Goal: Transaction & Acquisition: Purchase product/service

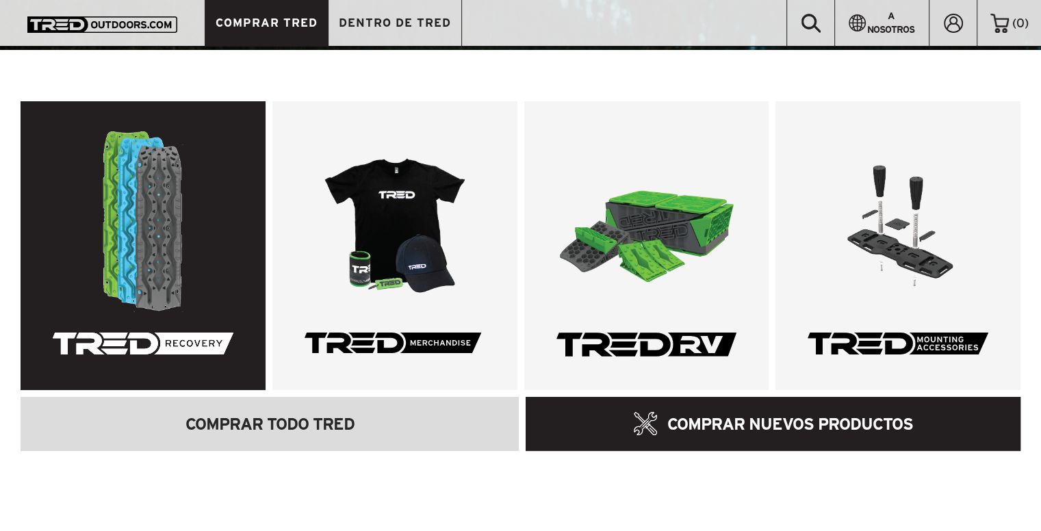
click at [178, 201] on link at bounding box center [143, 245] width 245 height 289
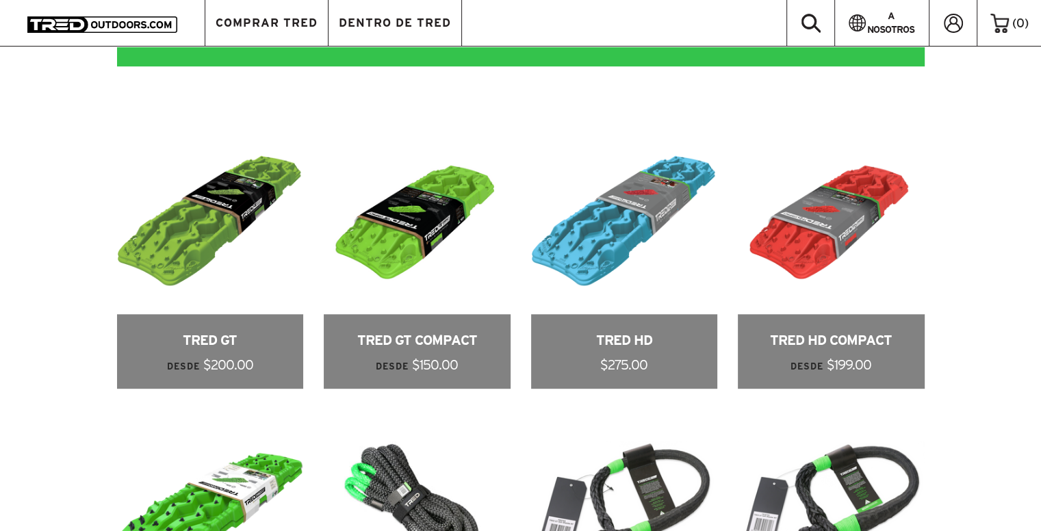
scroll to position [411, 0]
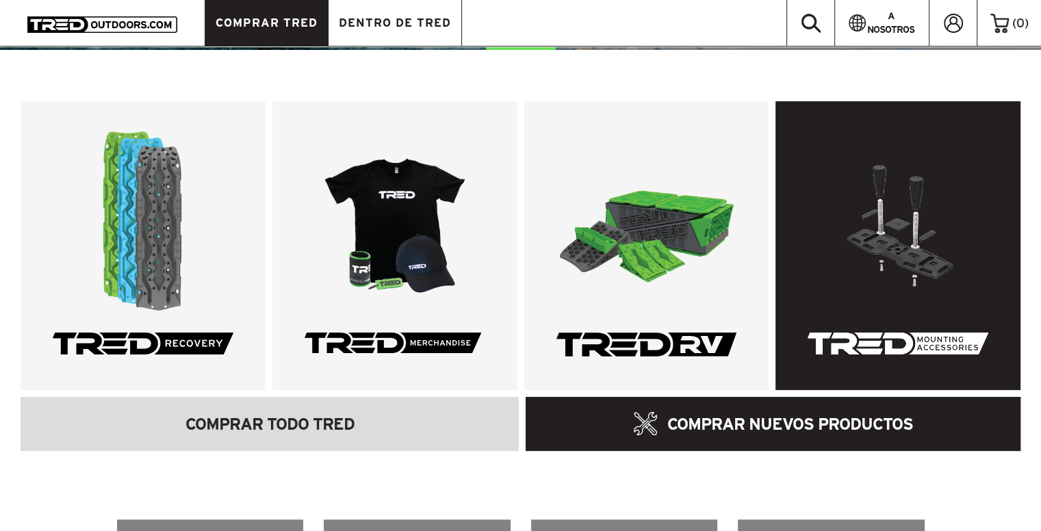
click at [915, 207] on link at bounding box center [898, 245] width 245 height 289
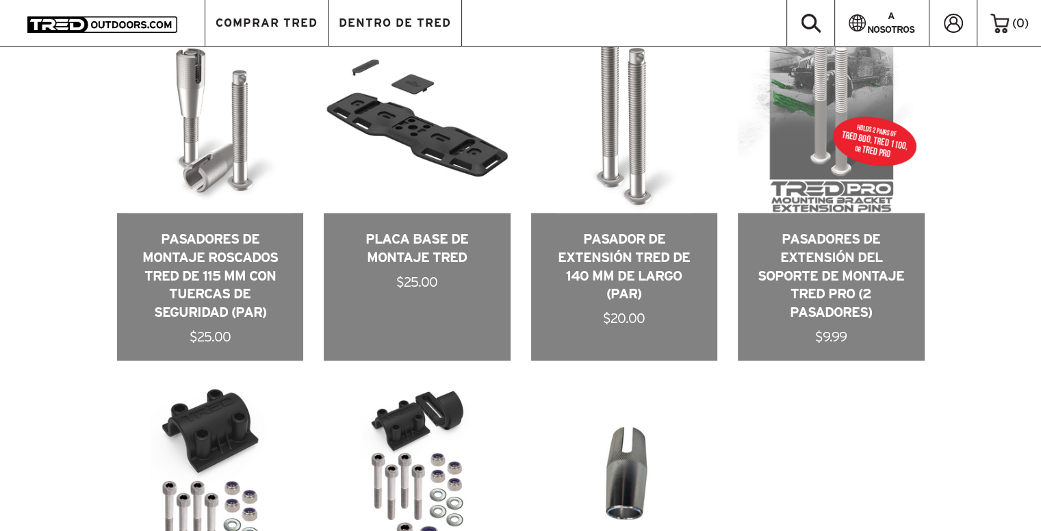
scroll to position [616, 0]
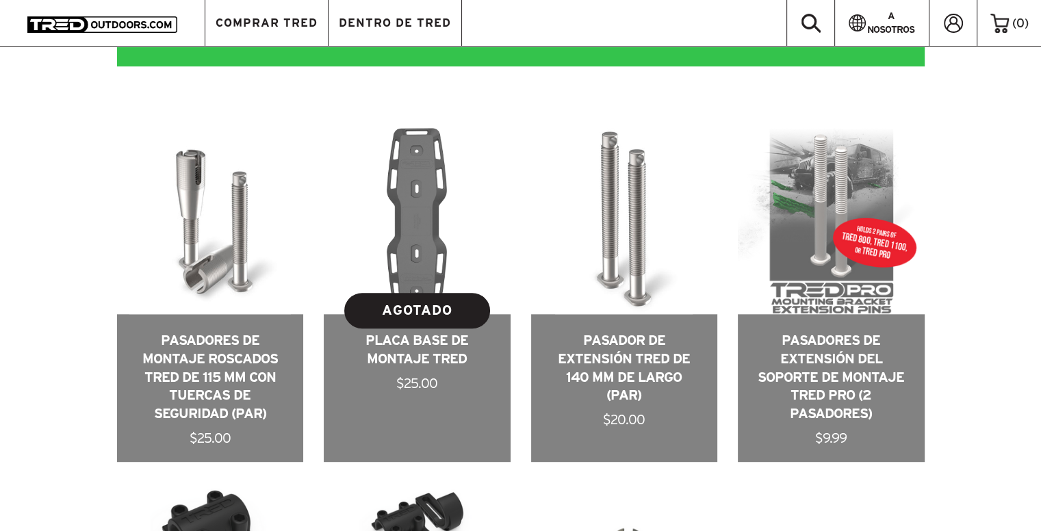
click at [405, 232] on link at bounding box center [417, 295] width 187 height 334
